Goal: Task Accomplishment & Management: Complete application form

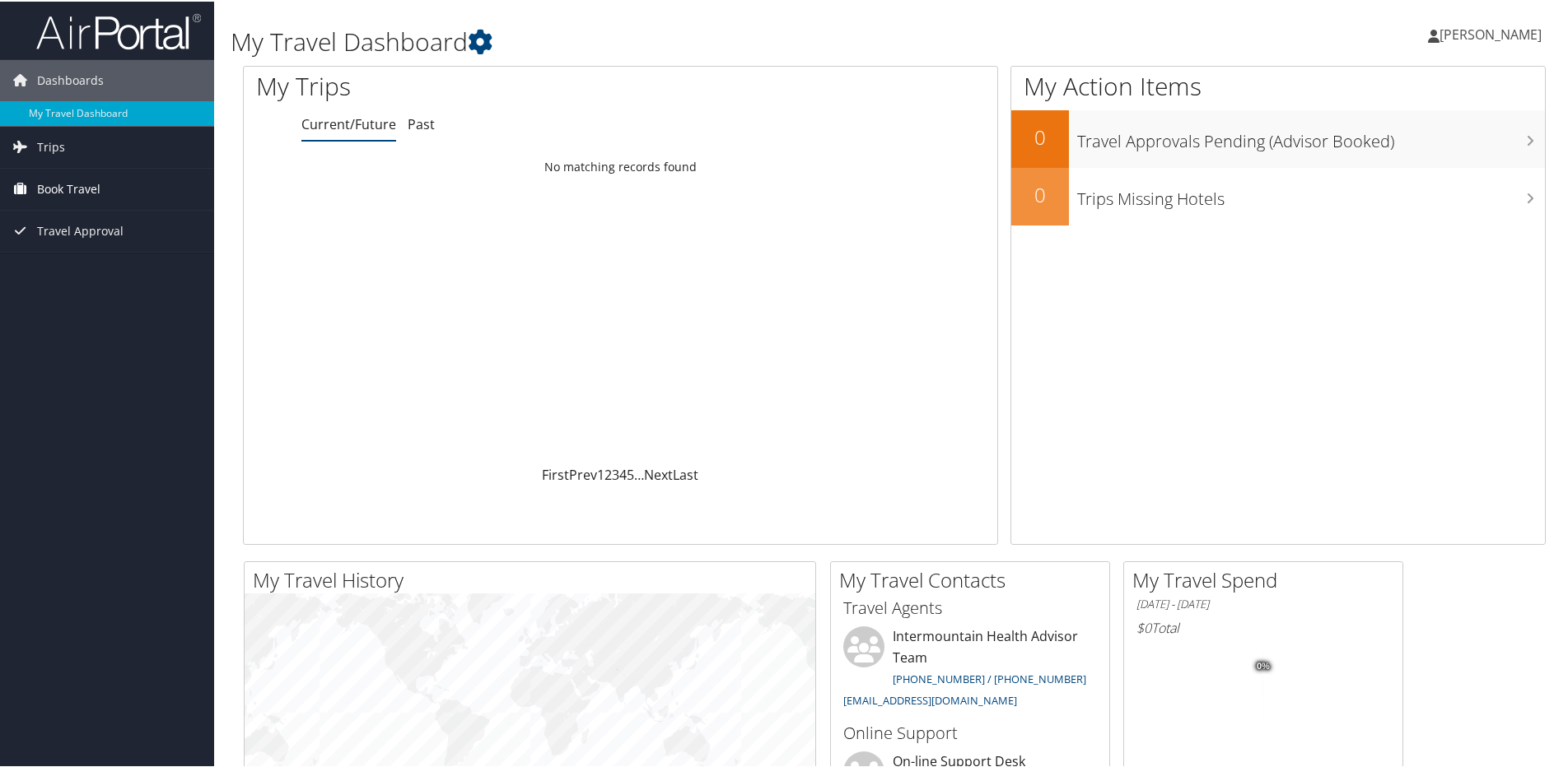
click at [90, 189] on span "Book Travel" at bounding box center [68, 187] width 63 height 41
click at [54, 156] on span "Trips" at bounding box center [50, 145] width 28 height 41
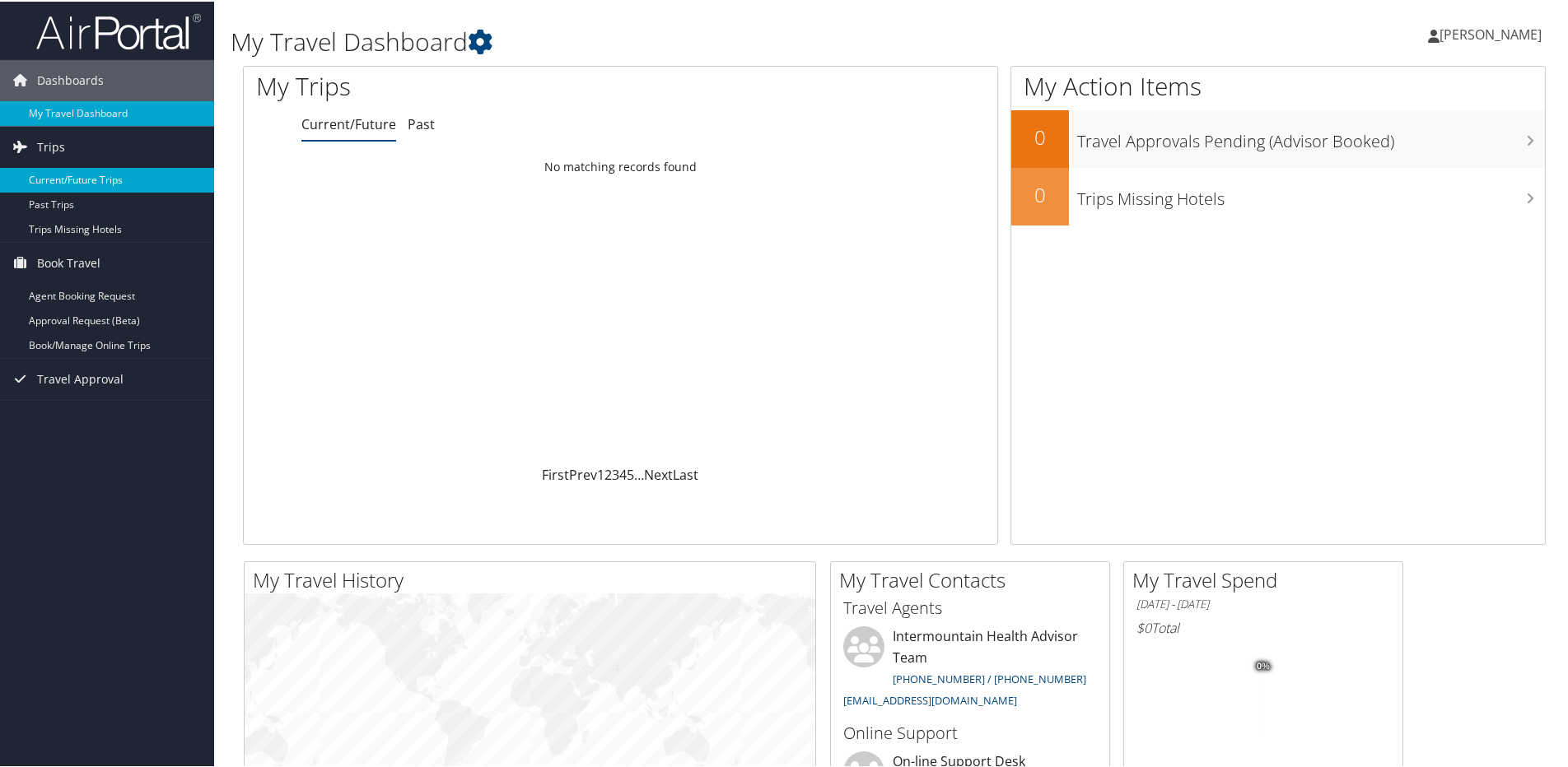
click at [102, 174] on link "Current/Future Trips" at bounding box center [107, 179] width 214 height 25
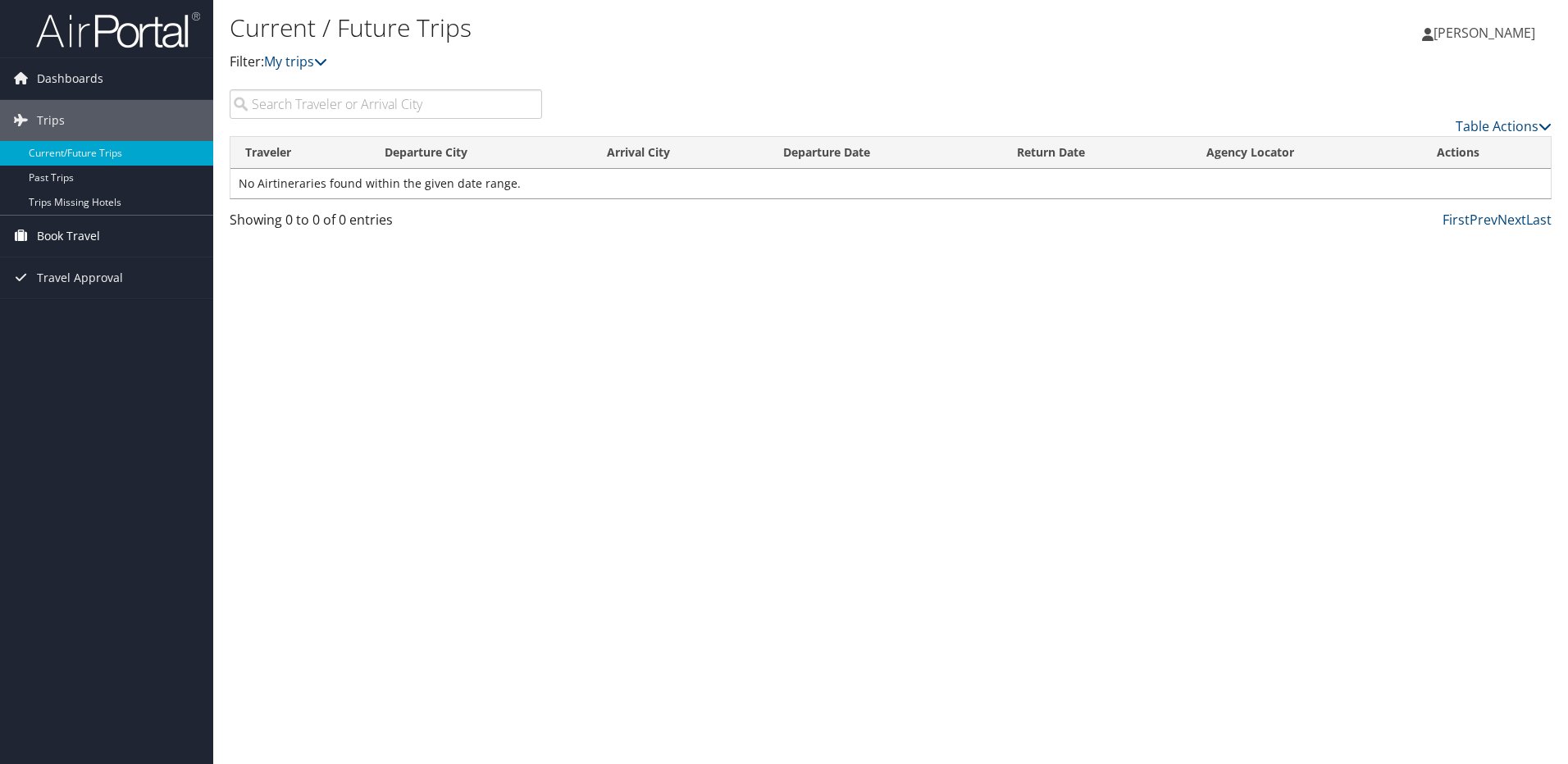
click at [44, 232] on span "Book Travel" at bounding box center [68, 236] width 63 height 41
click at [66, 73] on span "Dashboards" at bounding box center [70, 78] width 66 height 41
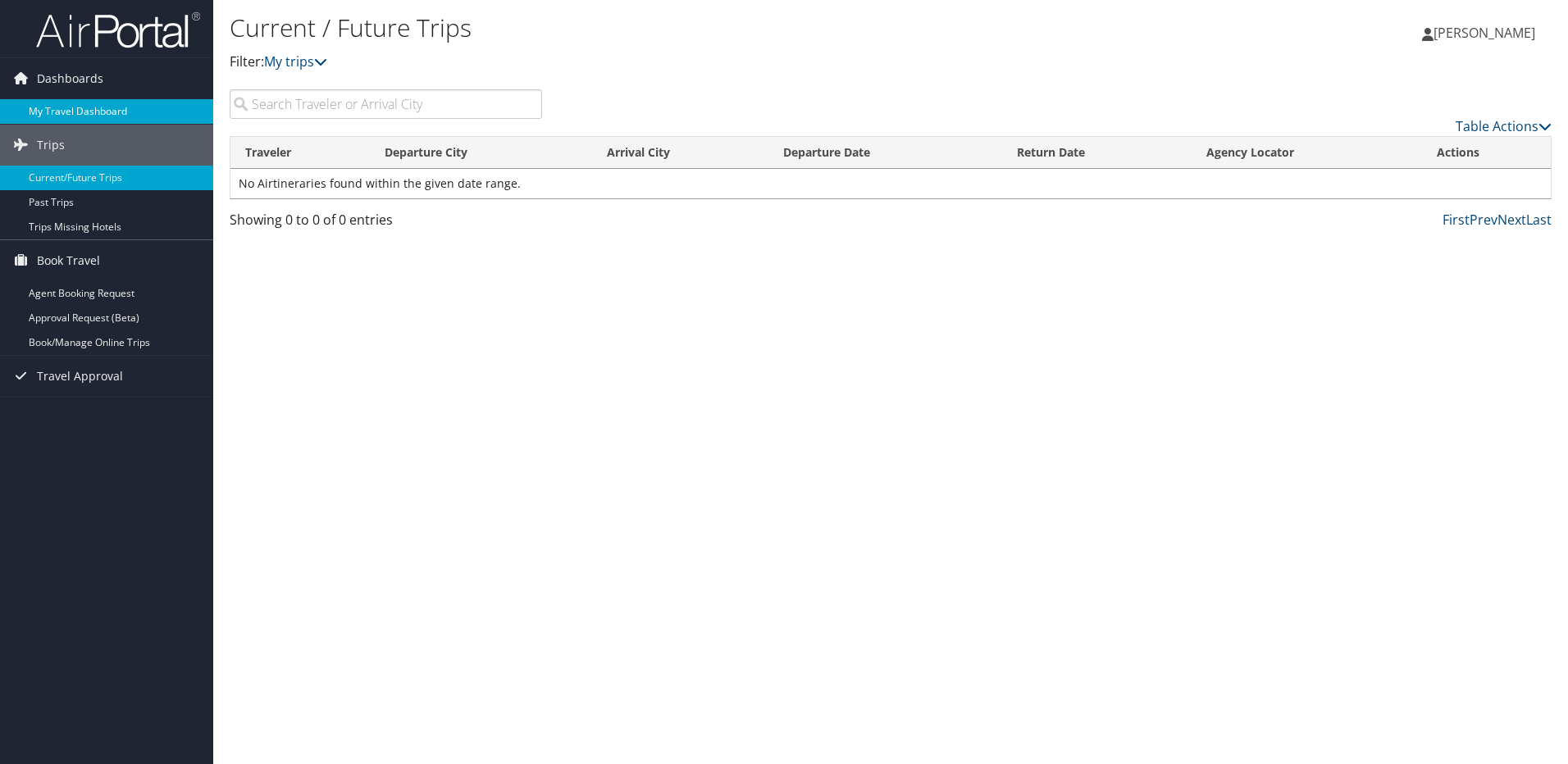
click at [74, 110] on link "My Travel Dashboard" at bounding box center [106, 112] width 213 height 25
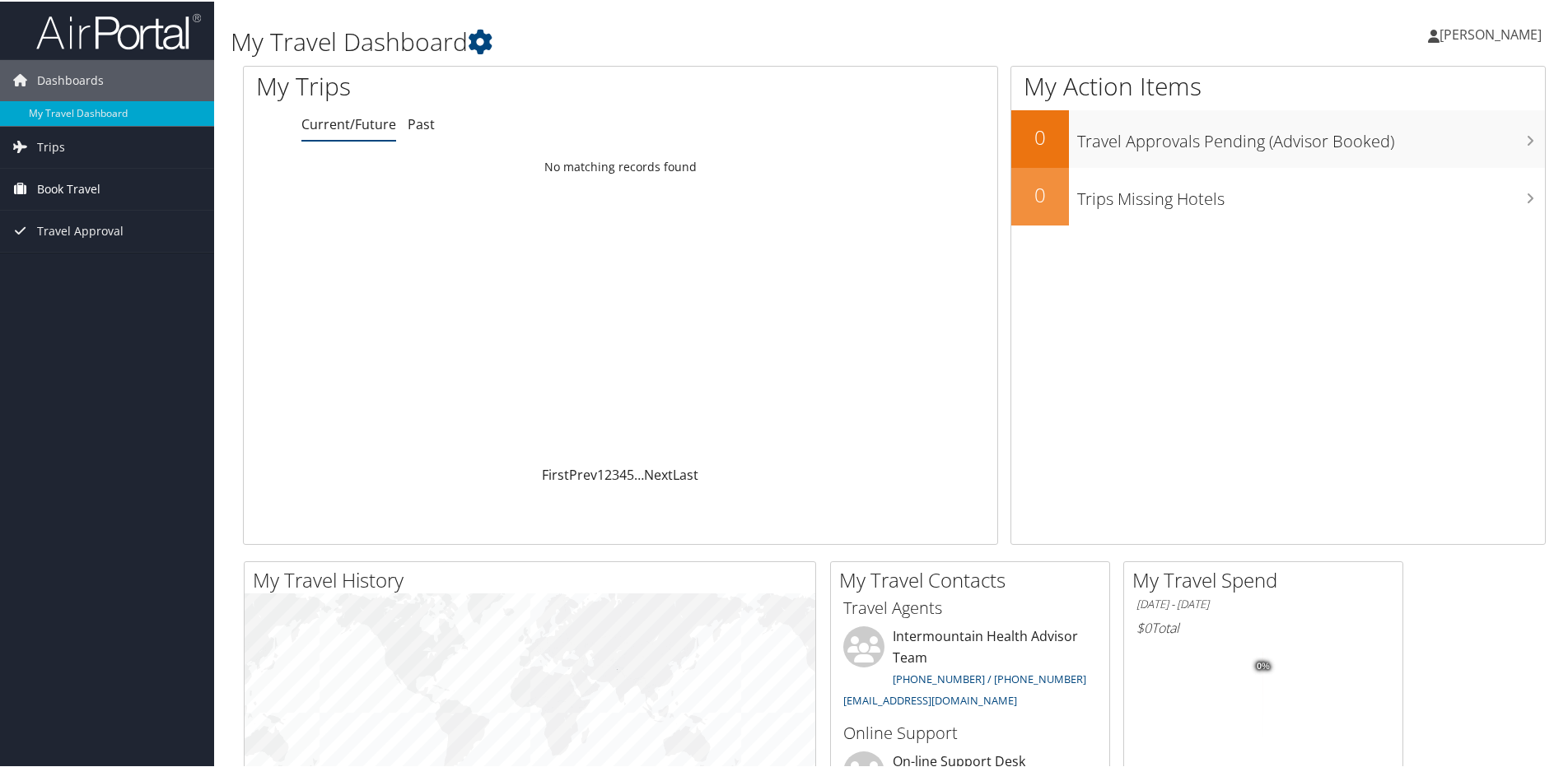
click at [51, 190] on span "Book Travel" at bounding box center [68, 187] width 63 height 41
click at [86, 217] on link "Agent Booking Request" at bounding box center [107, 221] width 214 height 25
